Goal: Transaction & Acquisition: Purchase product/service

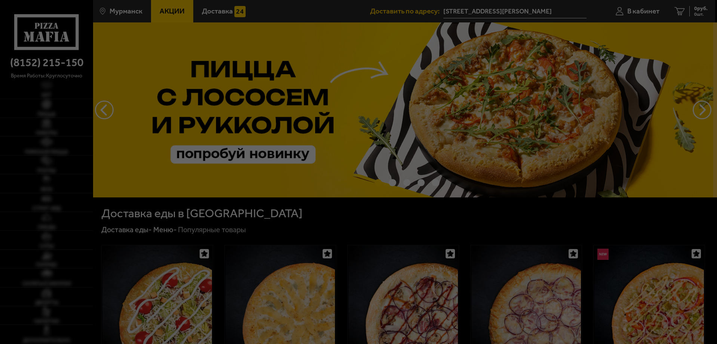
click at [641, 68] on div at bounding box center [358, 172] width 717 height 344
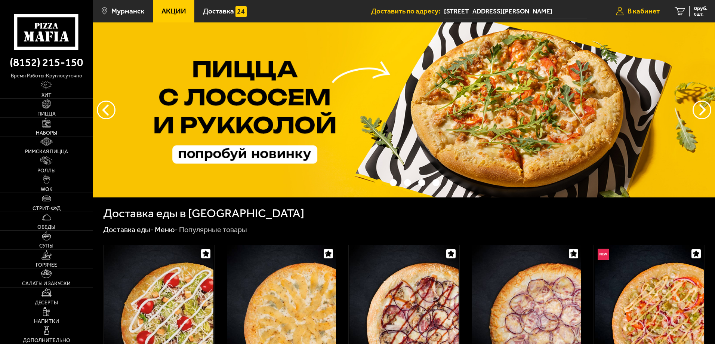
click at [655, 11] on span "В кабинет" at bounding box center [644, 10] width 32 height 7
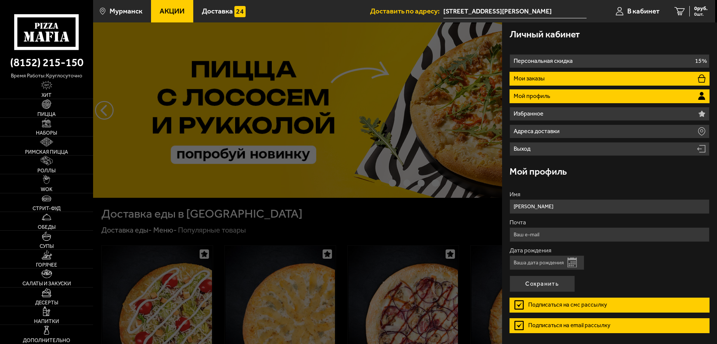
click at [586, 73] on li "Мои заказы" at bounding box center [610, 79] width 200 height 14
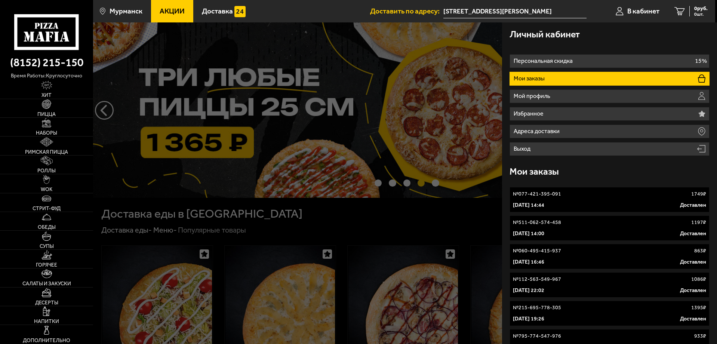
click at [605, 199] on link "№ 077-421-395-091 1749 ₽ [DATE] 14:44 Доставлен" at bounding box center [610, 199] width 200 height 25
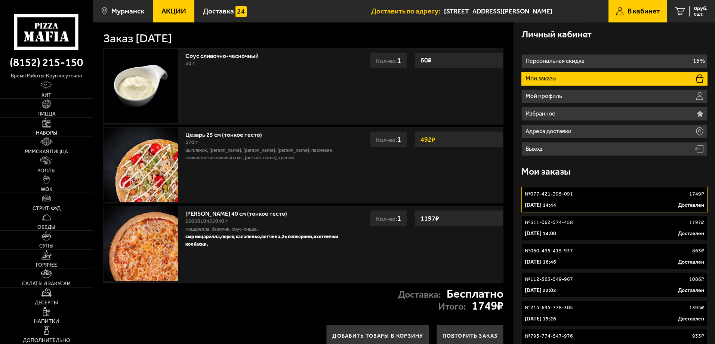
scroll to position [37, 0]
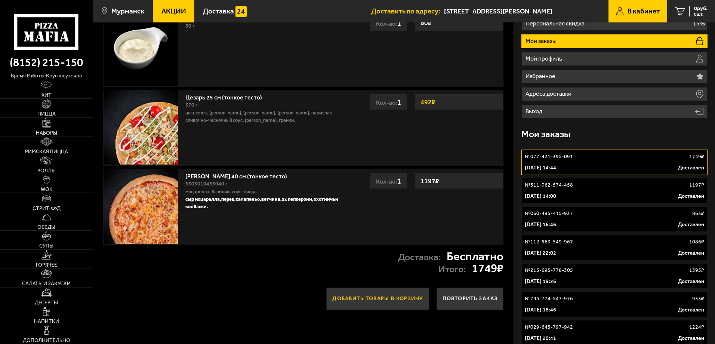
click at [391, 298] on button "Добавить товары в корзину" at bounding box center [377, 299] width 103 height 22
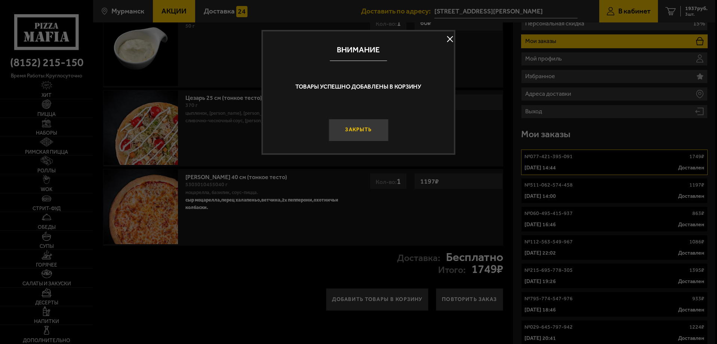
click at [364, 137] on button "Закрыть" at bounding box center [359, 130] width 60 height 22
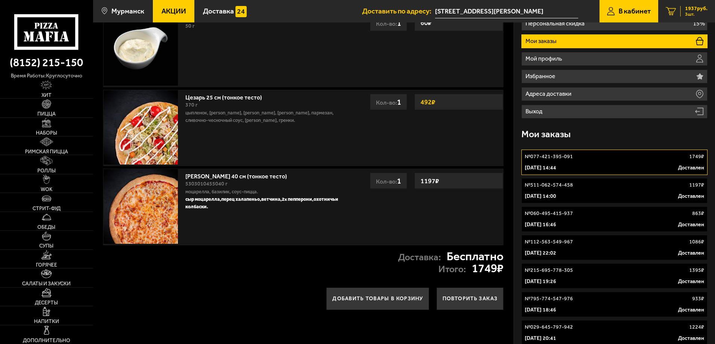
click at [694, 9] on span "1937 руб." at bounding box center [696, 8] width 22 height 5
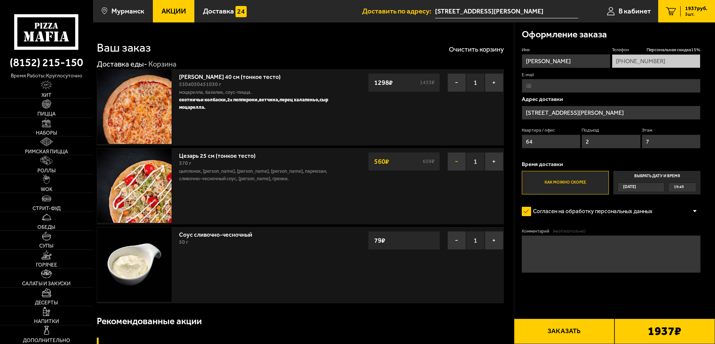
click at [458, 162] on button "−" at bounding box center [457, 161] width 19 height 19
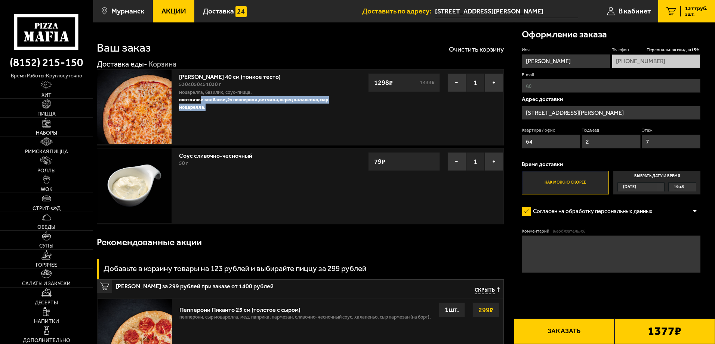
drag, startPoint x: 265, startPoint y: 108, endPoint x: 204, endPoint y: 101, distance: 61.4
click at [204, 101] on p "охотничьи колбаски, 2X пепперони, ветчина, перец халапеньо, сыр моцарелла." at bounding box center [262, 103] width 166 height 15
click at [226, 100] on strong "охотничьи колбаски," at bounding box center [203, 100] width 48 height 6
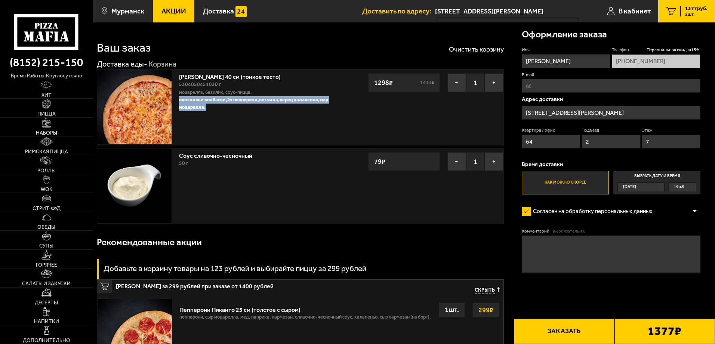
click at [234, 109] on strong "сыр моцарелла." at bounding box center [253, 103] width 149 height 13
click at [285, 109] on p "охотничьи колбаски, 2X пепперони, ветчина, перец халапеньо, сыр моцарелла." at bounding box center [262, 103] width 166 height 15
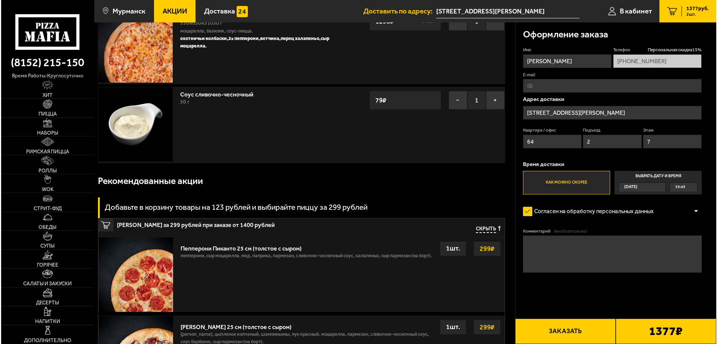
scroll to position [75, 0]
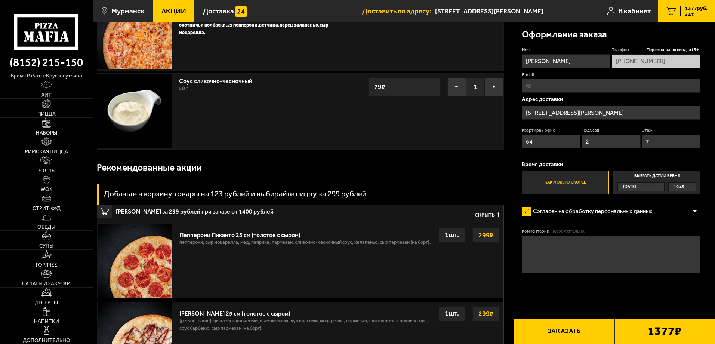
click at [579, 336] on button "Заказать" at bounding box center [564, 331] width 101 height 25
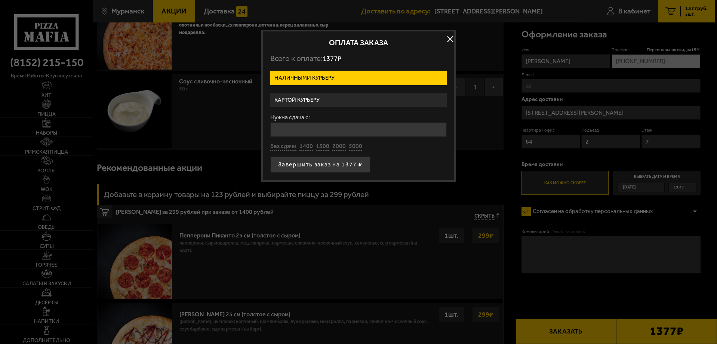
click at [343, 97] on label "Картой курьеру" at bounding box center [358, 100] width 176 height 15
click at [0, 0] on input "Картой курьеру" at bounding box center [0, 0] width 0 height 0
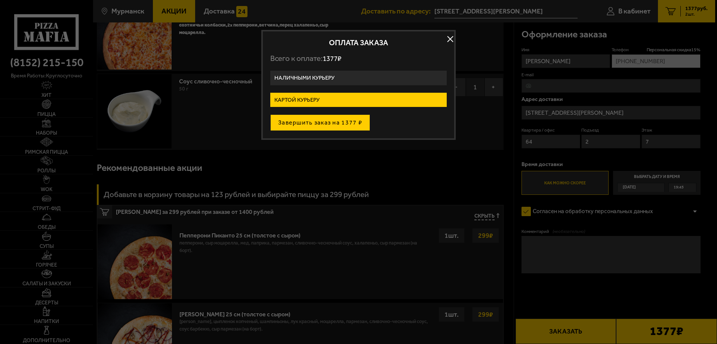
click at [326, 123] on button "Завершить заказ на 1377 ₽" at bounding box center [320, 122] width 100 height 16
